Goal: Task Accomplishment & Management: Manage account settings

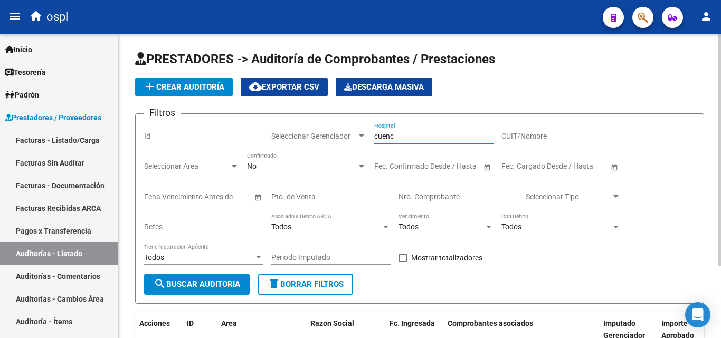
drag, startPoint x: 316, startPoint y: 138, endPoint x: 267, endPoint y: 132, distance: 49.3
click at [292, 137] on div "Filtros Id Seleccionar Gerenciador Seleccionar Gerenciador cuenc Hospital CUIT/…" at bounding box center [419, 197] width 551 height 151
click at [52, 162] on link "Facturas Sin Auditar" at bounding box center [59, 162] width 118 height 23
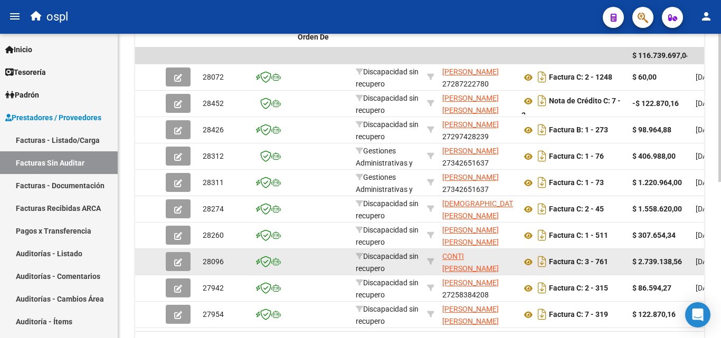
scroll to position [320, 0]
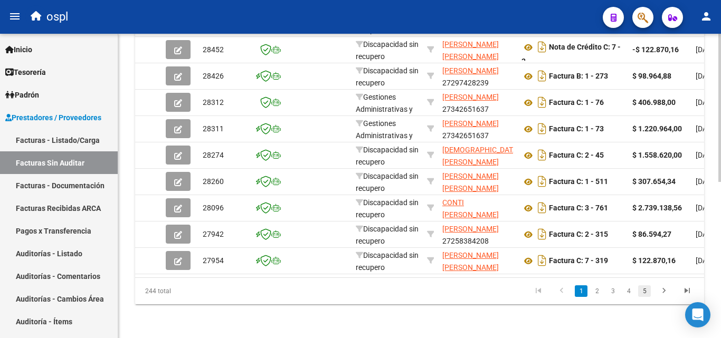
click at [645, 288] on link "5" at bounding box center [644, 291] width 13 height 12
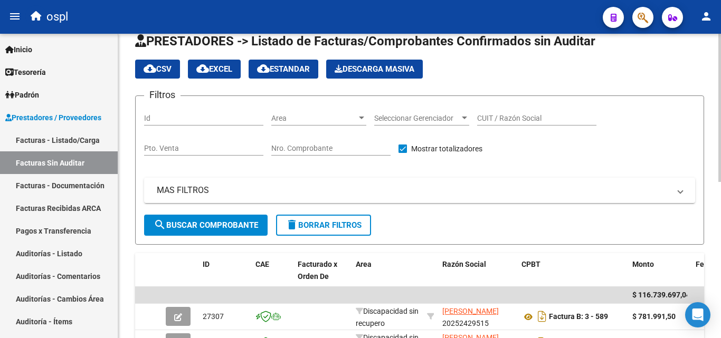
scroll to position [0, 0]
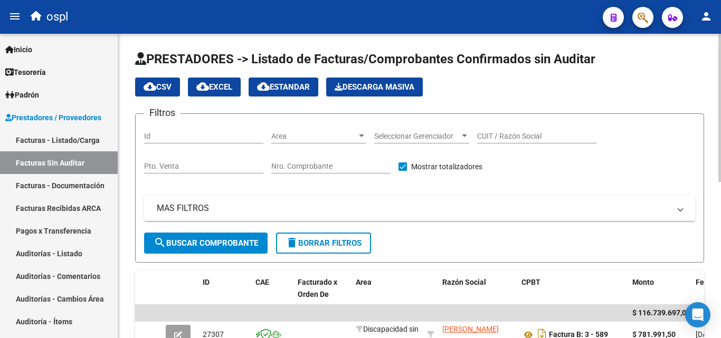
click at [309, 133] on span "Area" at bounding box center [313, 136] width 85 height 9
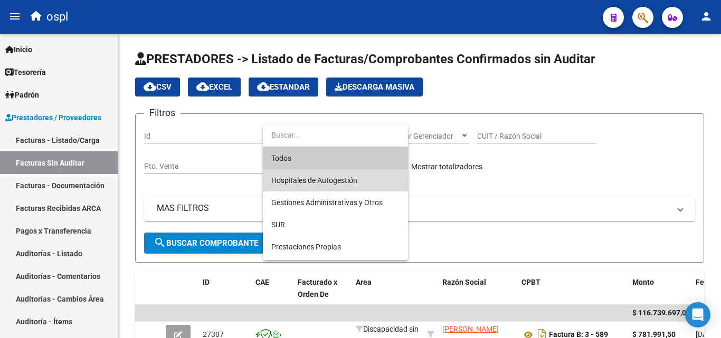
click at [322, 175] on span "Hospitales de Autogestión" at bounding box center [335, 180] width 128 height 22
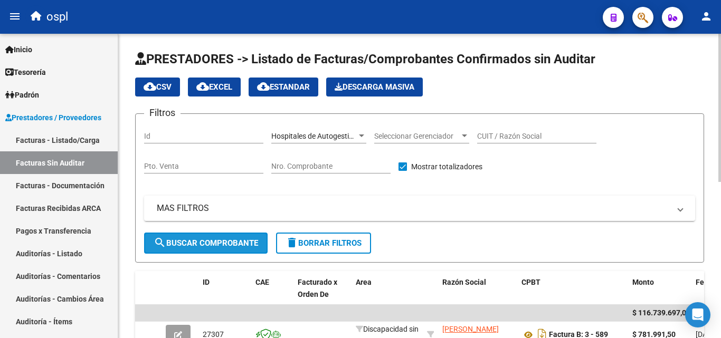
click at [232, 236] on button "search Buscar Comprobante" at bounding box center [205, 243] width 123 height 21
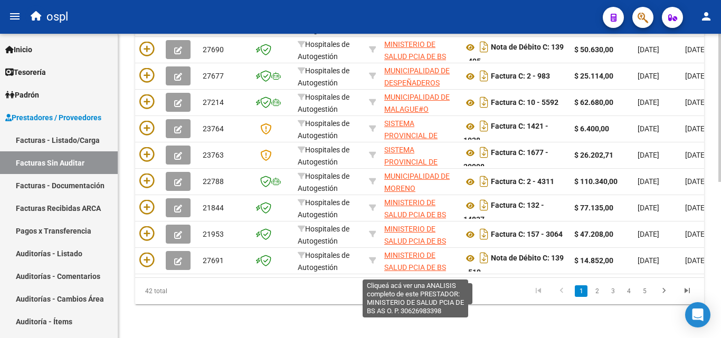
scroll to position [320, 0]
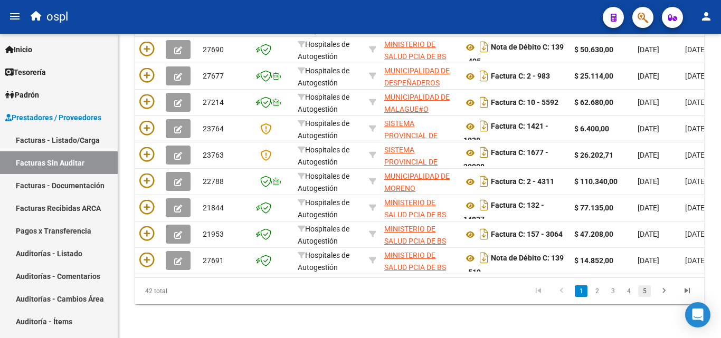
click at [649, 288] on link "5" at bounding box center [644, 291] width 13 height 12
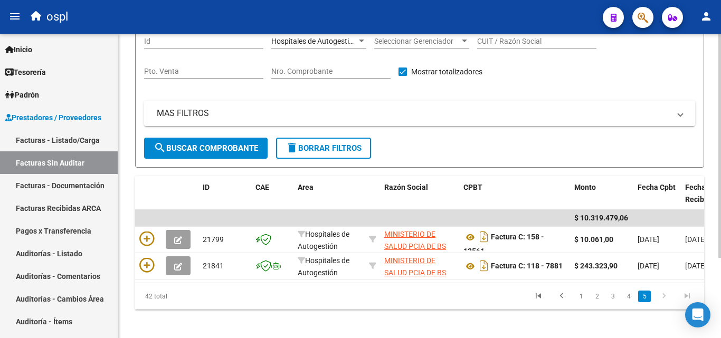
scroll to position [109, 0]
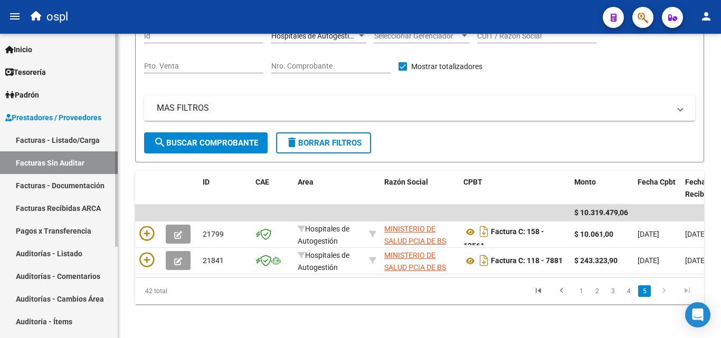
click at [58, 252] on link "Auditorías - Listado" at bounding box center [59, 253] width 118 height 23
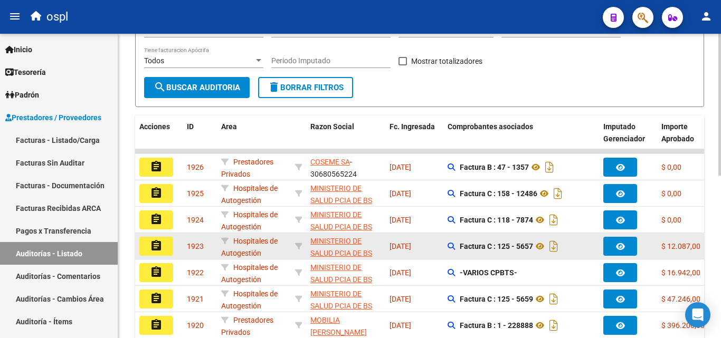
scroll to position [211, 0]
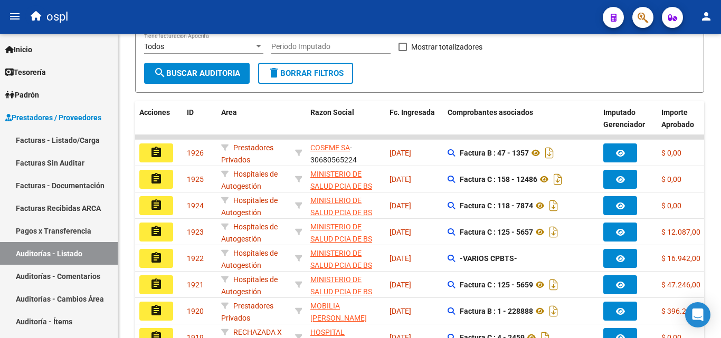
click at [162, 178] on button "assignment" at bounding box center [156, 179] width 34 height 19
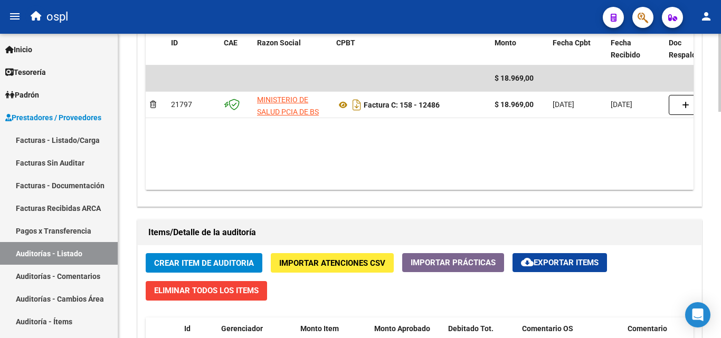
scroll to position [527, 0]
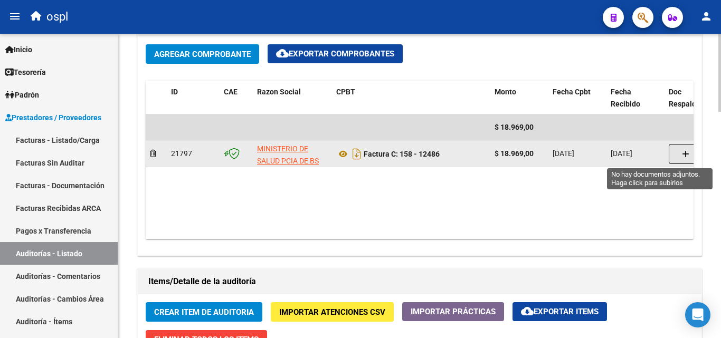
click at [683, 154] on icon "button" at bounding box center [685, 154] width 7 height 8
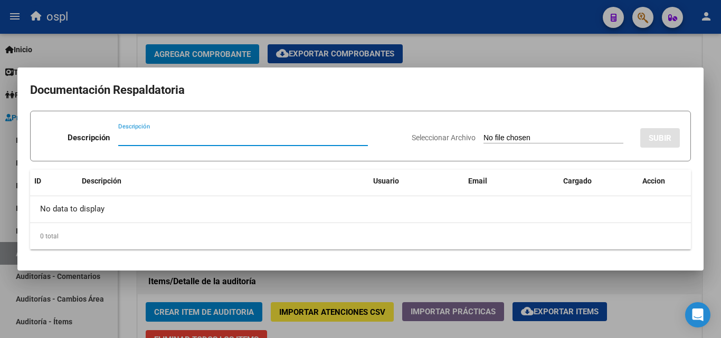
click at [500, 139] on input "Seleccionar Archivo" at bounding box center [553, 138] width 140 height 10
type input "C:\fakepath\RECHAZO X ILEGITIMA -FC 12486.pdf"
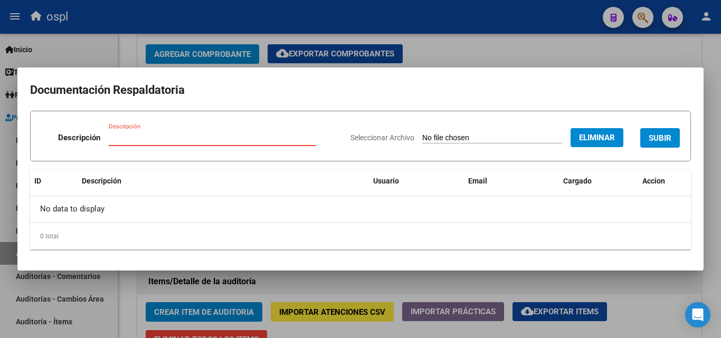
click at [229, 136] on input "Descripción" at bounding box center [212, 137] width 207 height 9
type input "RECHAZO"
click at [657, 136] on span "SUBIR" at bounding box center [659, 137] width 23 height 9
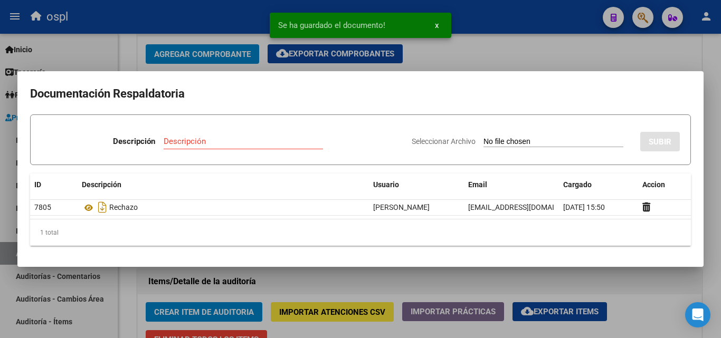
drag, startPoint x: 516, startPoint y: 55, endPoint x: 537, endPoint y: 329, distance: 274.5
click at [517, 55] on div at bounding box center [360, 169] width 721 height 338
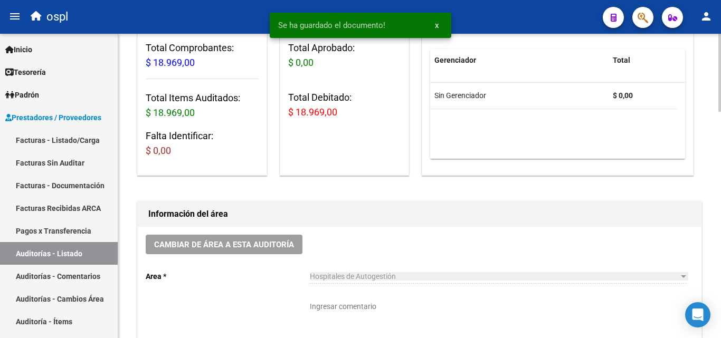
scroll to position [158, 0]
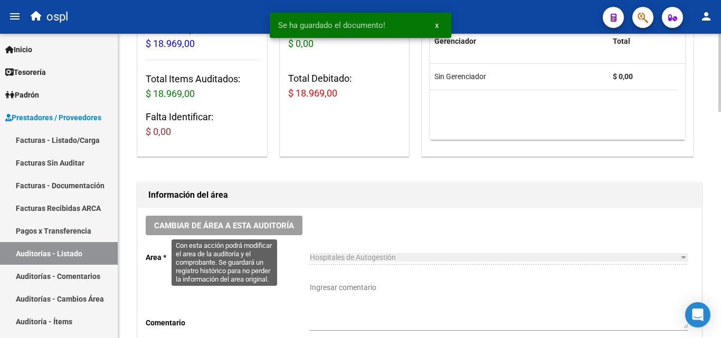
click at [264, 225] on span "Cambiar de área a esta auditoría" at bounding box center [224, 225] width 140 height 9
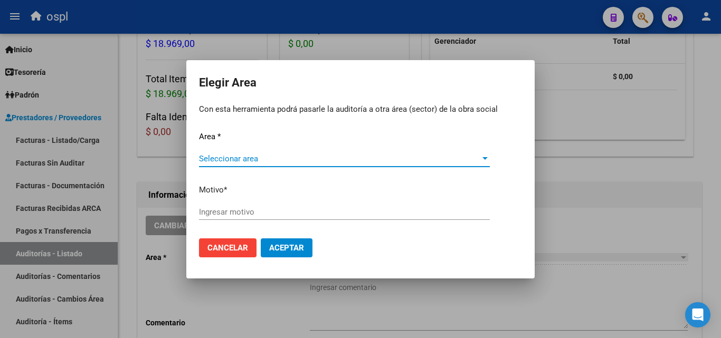
click at [272, 155] on span "Seleccionar area" at bounding box center [339, 158] width 281 height 9
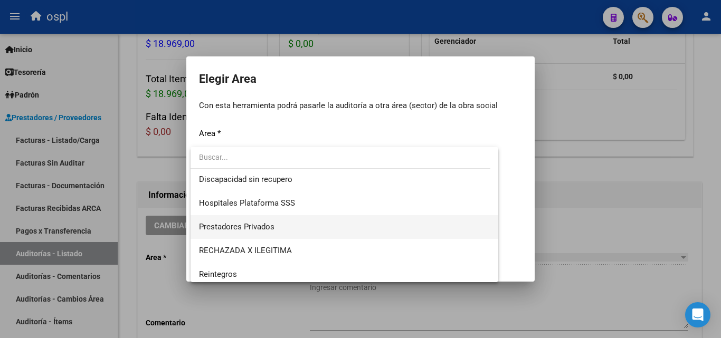
scroll to position [126, 0]
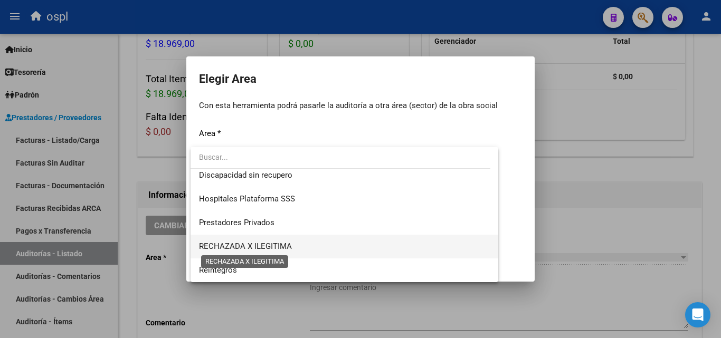
click at [289, 247] on span "RECHAZADA X ILEGITIMA" at bounding box center [245, 246] width 93 height 9
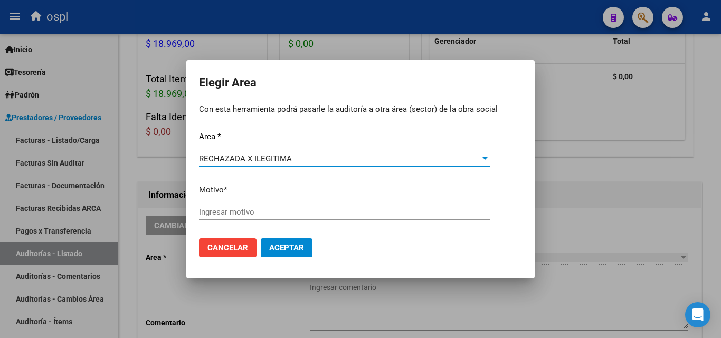
click at [227, 216] on input "Ingresar motivo" at bounding box center [344, 211] width 291 height 9
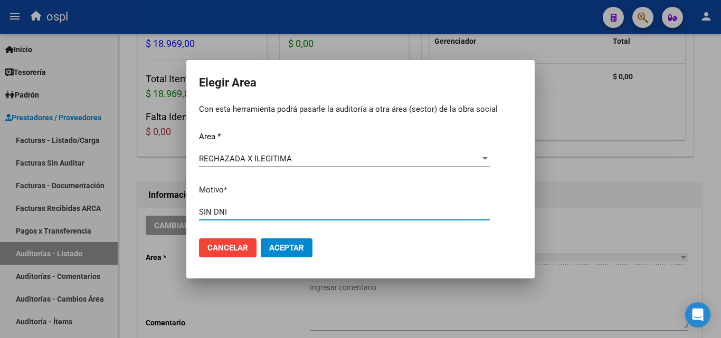
type input "SIN DNI"
click at [298, 246] on span "Aceptar" at bounding box center [286, 247] width 35 height 9
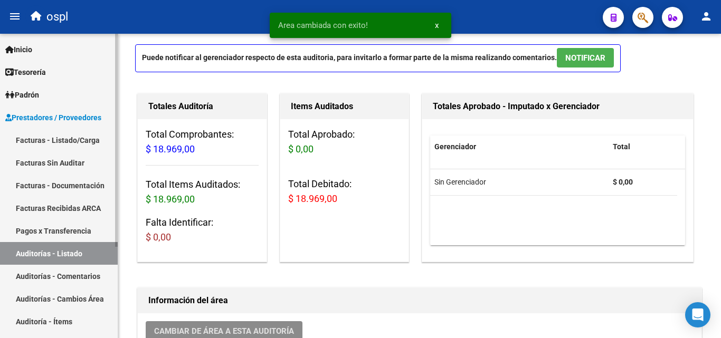
click at [56, 167] on link "Facturas Sin Auditar" at bounding box center [59, 162] width 118 height 23
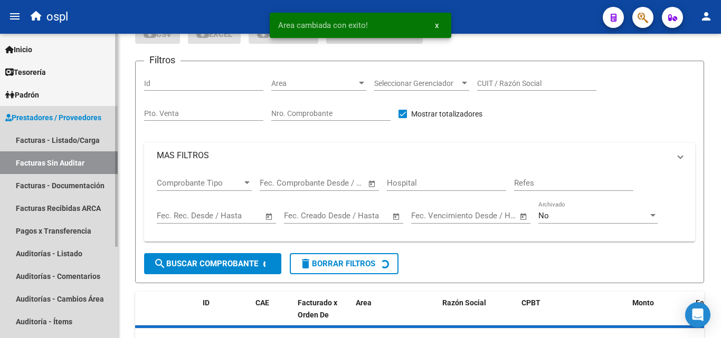
scroll to position [30, 0]
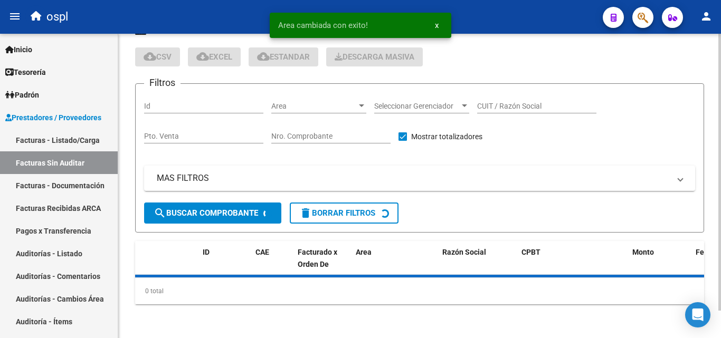
drag, startPoint x: 270, startPoint y: 109, endPoint x: 283, endPoint y: 109, distance: 12.7
click at [271, 109] on div "Filtros Id Area Area Seleccionar Gerenciador Seleccionar Gerenciador CUIT / Raz…" at bounding box center [419, 147] width 551 height 110
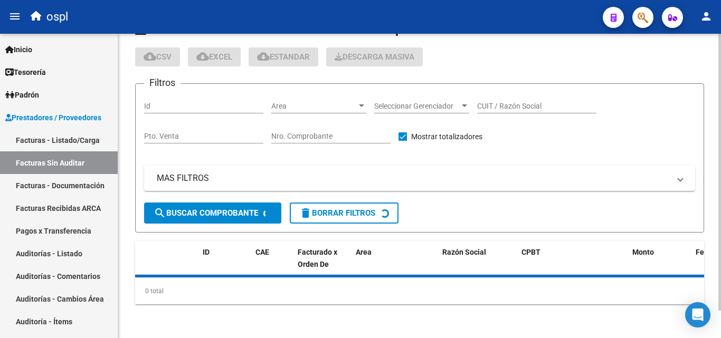
click at [286, 109] on span "Area" at bounding box center [313, 106] width 85 height 9
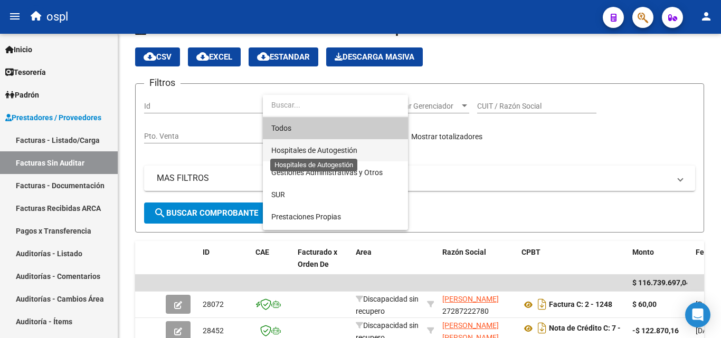
click at [312, 150] on span "Hospitales de Autogestión" at bounding box center [314, 150] width 86 height 8
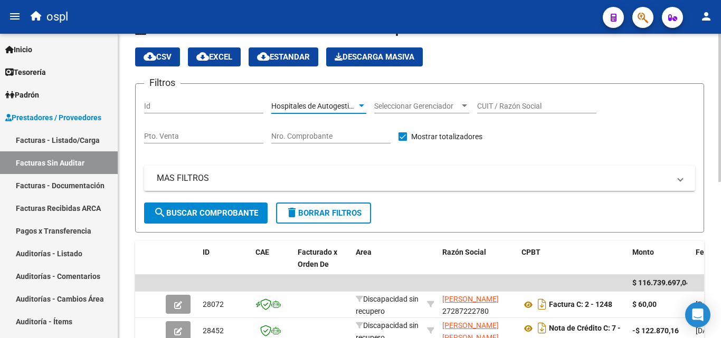
click at [228, 216] on span "search Buscar Comprobante" at bounding box center [205, 212] width 104 height 9
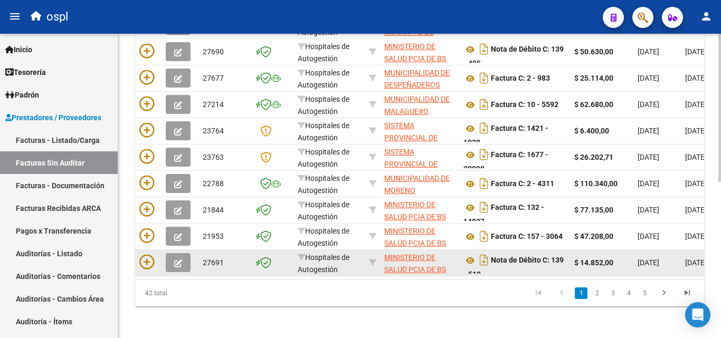
scroll to position [320, 0]
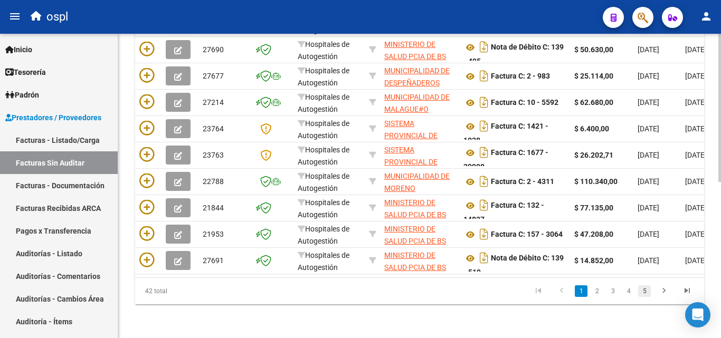
click at [648, 285] on link "5" at bounding box center [644, 291] width 13 height 12
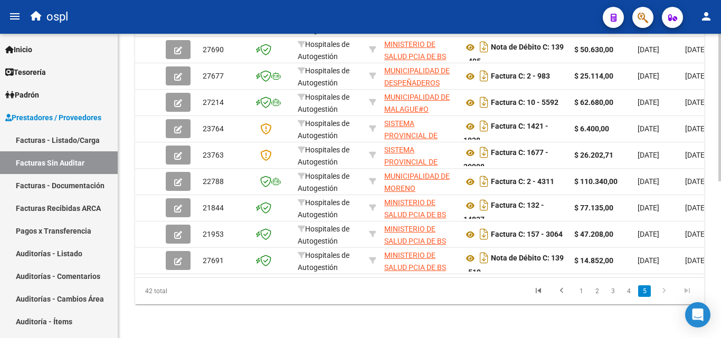
scroll to position [109, 0]
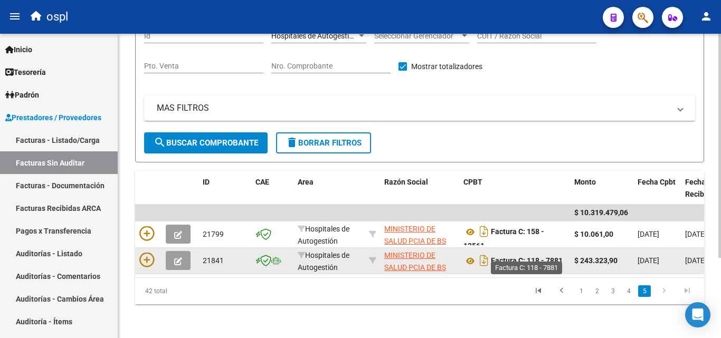
drag, startPoint x: 549, startPoint y: 248, endPoint x: 555, endPoint y: 248, distance: 6.9
click at [555, 257] on strong "Factura C: 118 - 7881" at bounding box center [527, 261] width 72 height 8
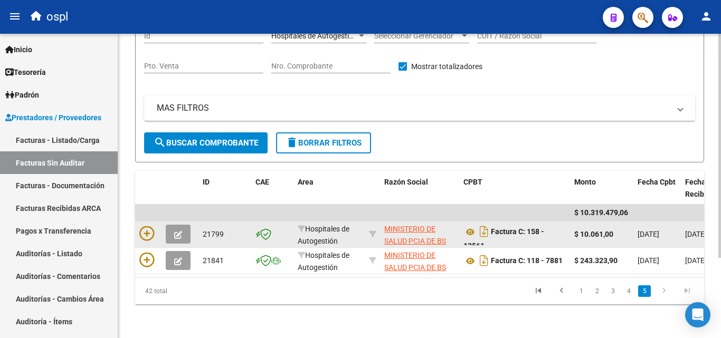
scroll to position [1, 0]
drag, startPoint x: 290, startPoint y: 270, endPoint x: 275, endPoint y: 228, distance: 44.2
click at [280, 229] on datatable-body "$ 10.319.479,06 21799 Hospitales de Autogestión MINISTERIO DE SALUD PCIA DE BS …" at bounding box center [419, 241] width 569 height 73
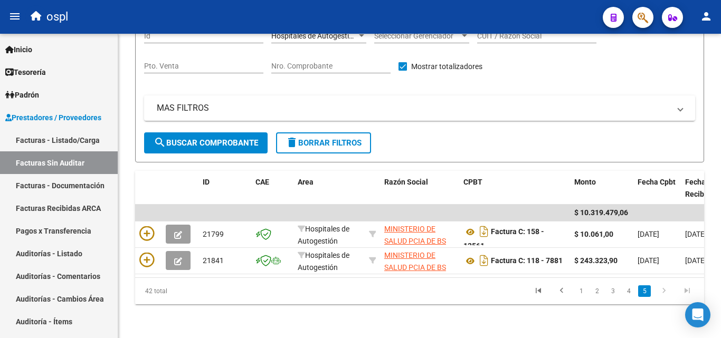
click at [285, 296] on datatable-pager "1 2 3 4 5" at bounding box center [475, 291] width 446 height 18
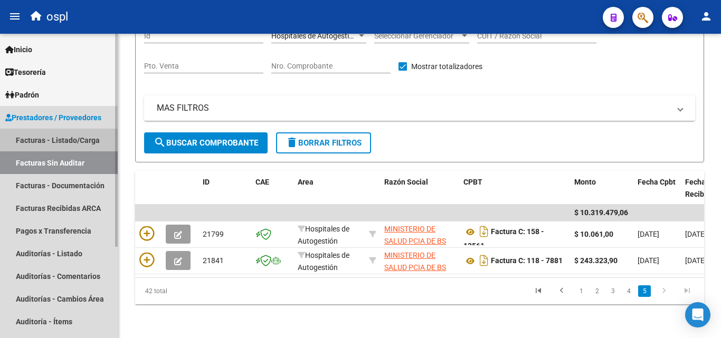
click at [96, 140] on link "Facturas - Listado/Carga" at bounding box center [59, 140] width 118 height 23
